Goal: Task Accomplishment & Management: Use online tool/utility

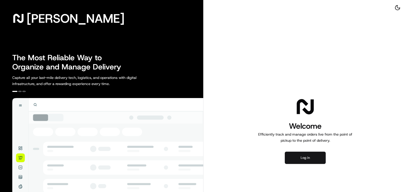
click at [296, 160] on button "Log in" at bounding box center [305, 158] width 41 height 12
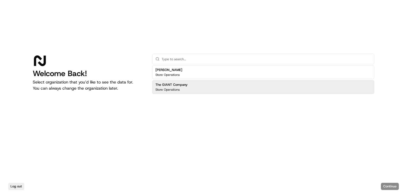
click at [254, 92] on div "The GIANT Company Store Operations" at bounding box center [263, 87] width 222 height 14
click at [382, 185] on button "Continue" at bounding box center [390, 186] width 18 height 7
